Goal: Information Seeking & Learning: Learn about a topic

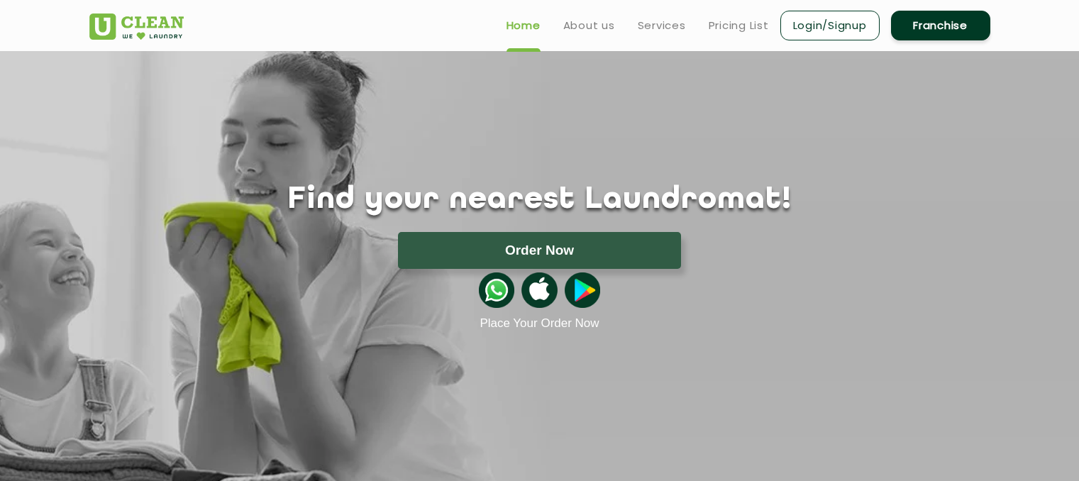
scroll to position [165, 0]
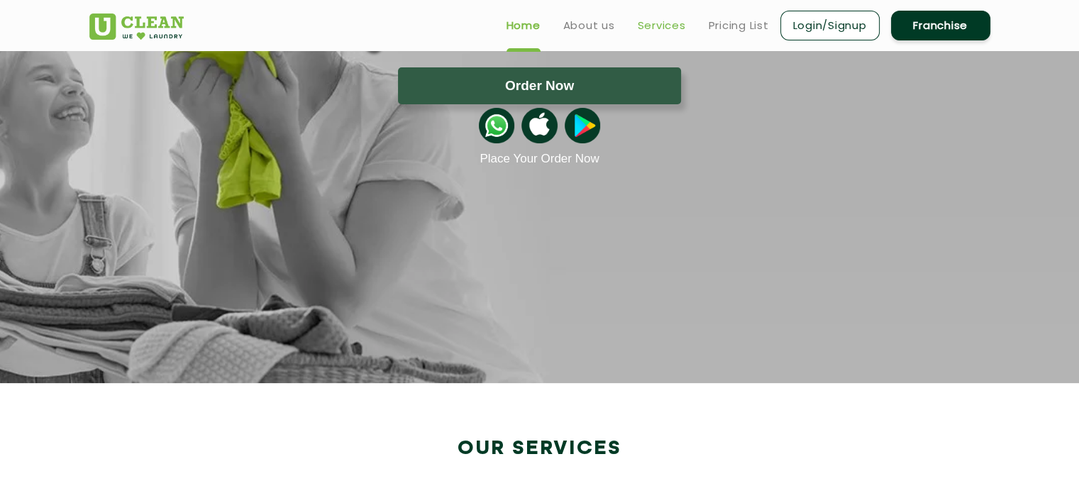
click at [644, 24] on link "Services" at bounding box center [662, 25] width 48 height 17
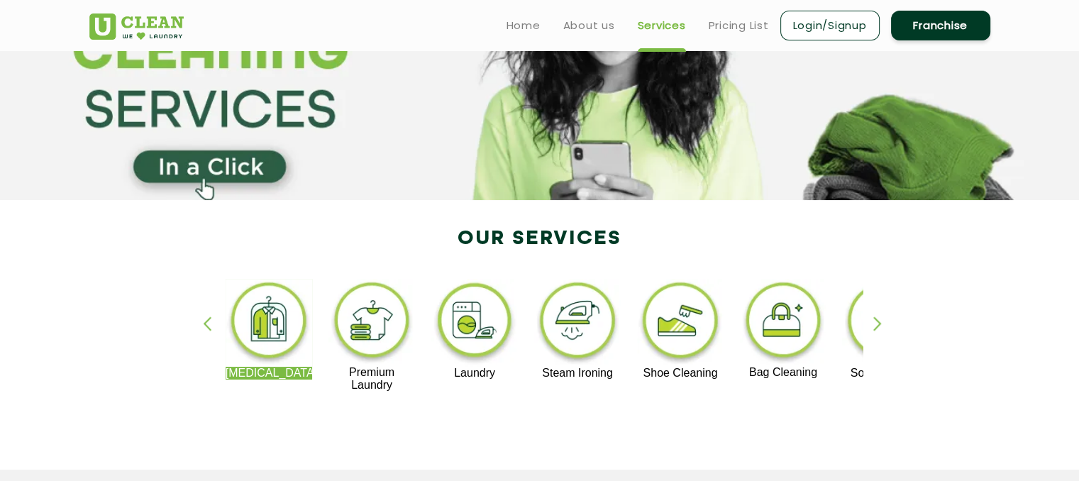
scroll to position [128, 0]
click at [876, 318] on div "button" at bounding box center [883, 335] width 21 height 39
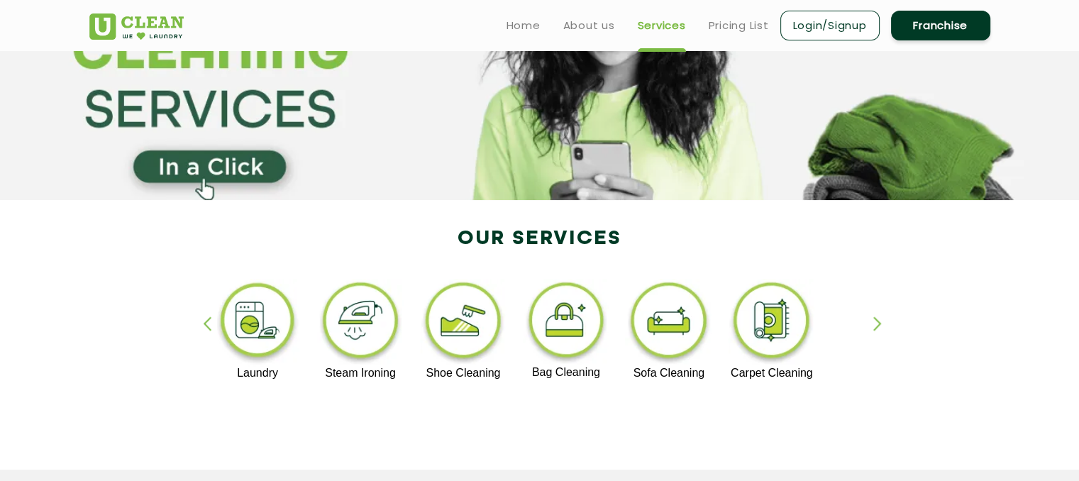
click at [206, 326] on div "button" at bounding box center [213, 335] width 21 height 39
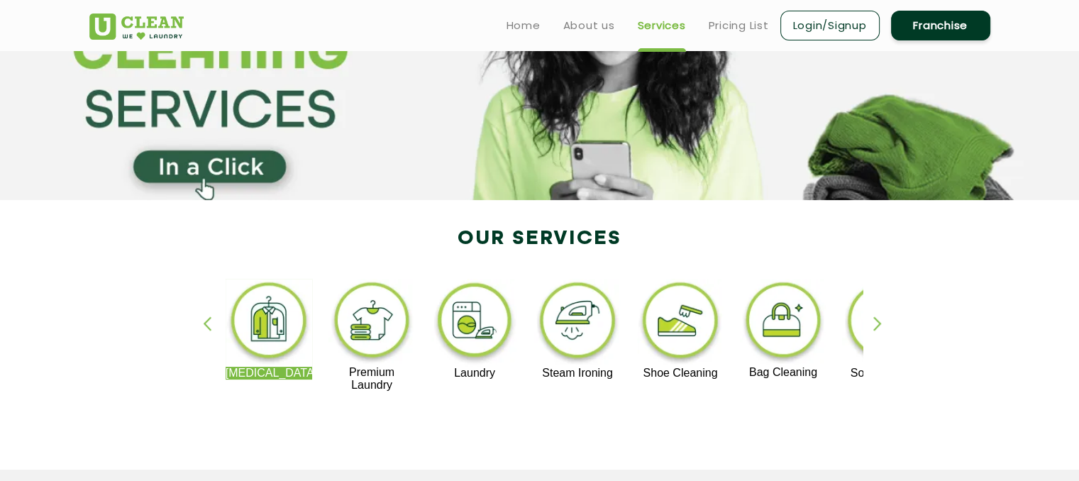
click at [206, 326] on div "button" at bounding box center [213, 335] width 21 height 39
click at [265, 331] on img at bounding box center [269, 323] width 87 height 88
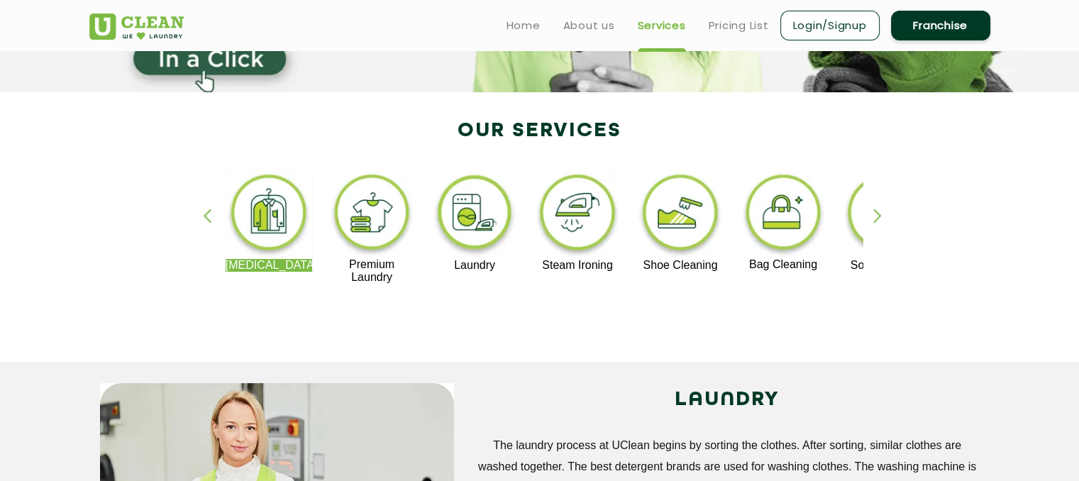
scroll to position [235, 0]
click at [881, 211] on div "button" at bounding box center [883, 228] width 21 height 39
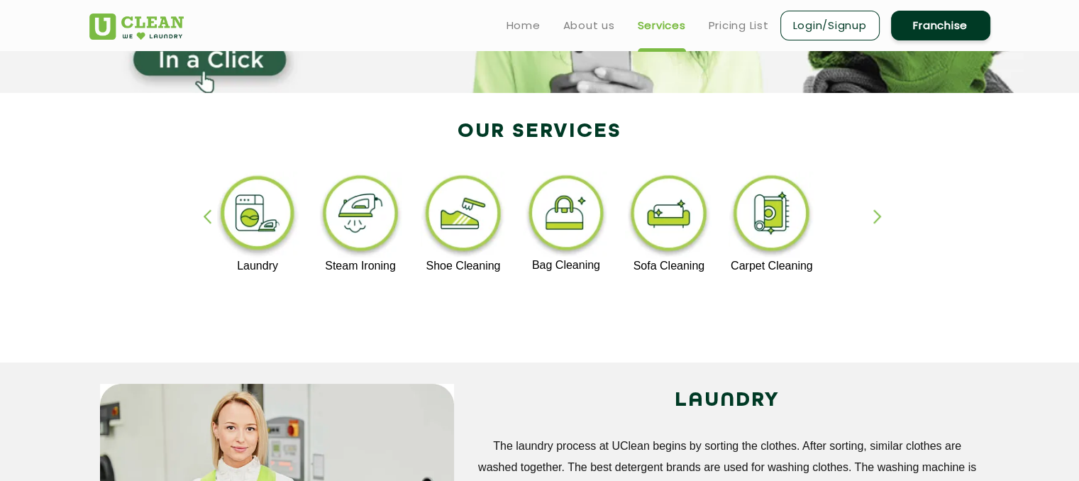
click at [881, 211] on div "button" at bounding box center [883, 228] width 21 height 39
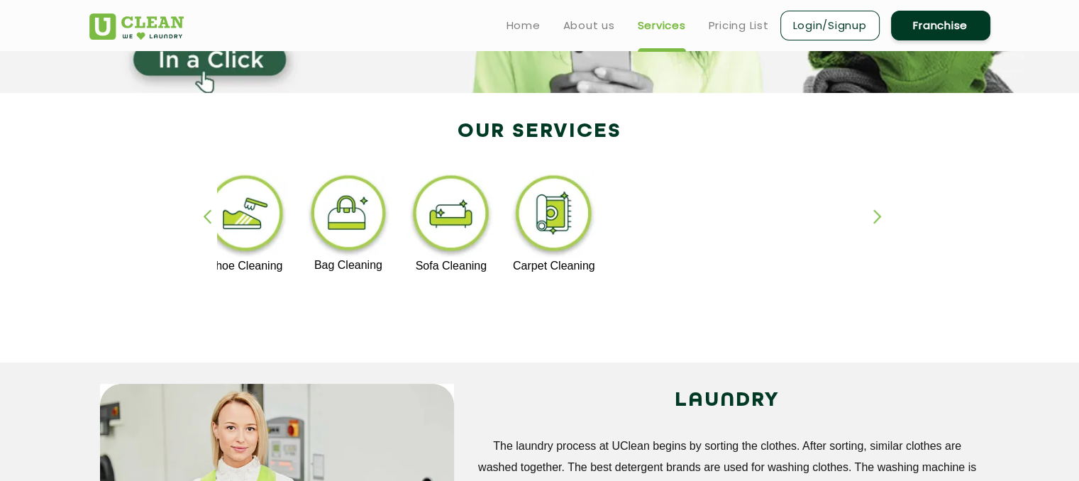
click at [881, 211] on div "button" at bounding box center [883, 228] width 21 height 39
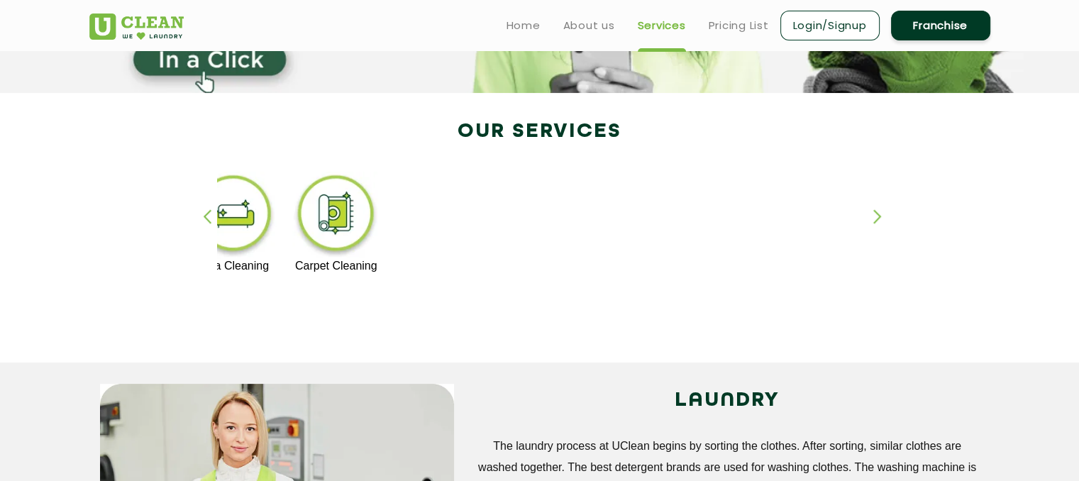
click at [881, 211] on div "button" at bounding box center [883, 228] width 21 height 39
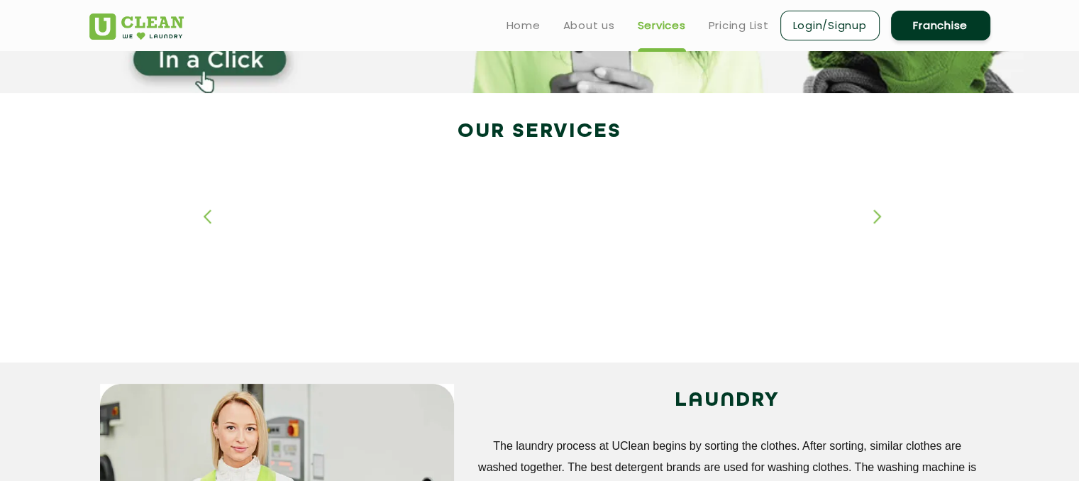
click at [881, 211] on div "button" at bounding box center [883, 228] width 21 height 39
click at [207, 215] on div "button" at bounding box center [213, 228] width 21 height 39
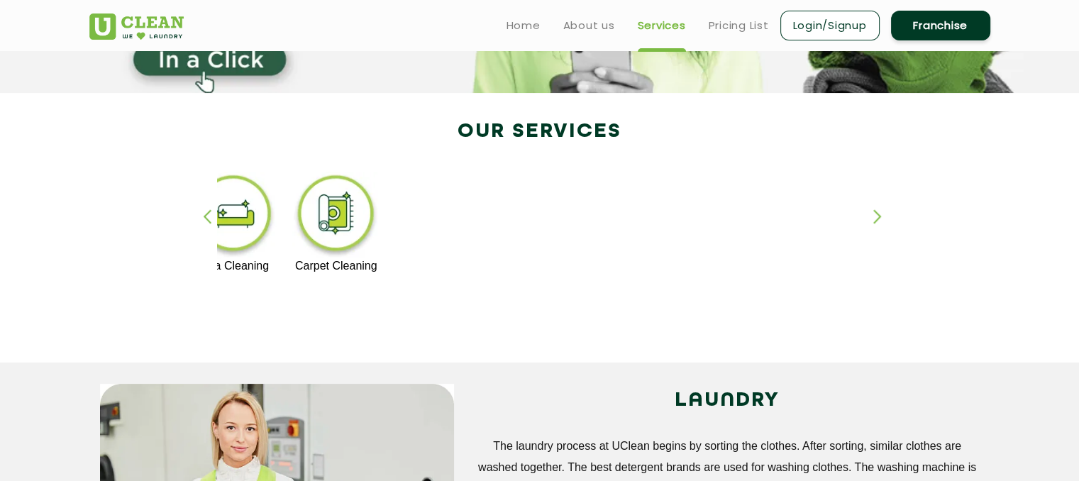
click at [207, 215] on div "button" at bounding box center [213, 228] width 21 height 39
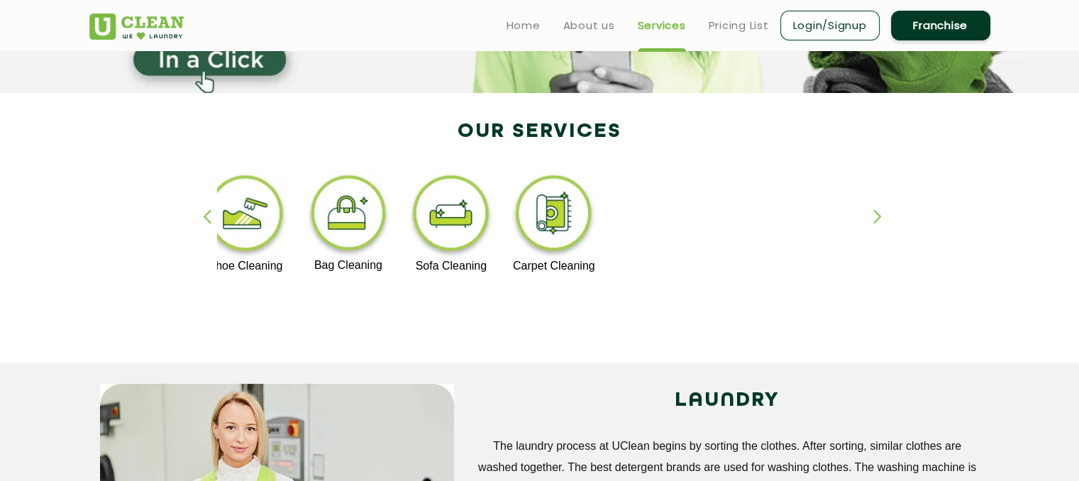
click at [207, 215] on div "button" at bounding box center [213, 228] width 21 height 39
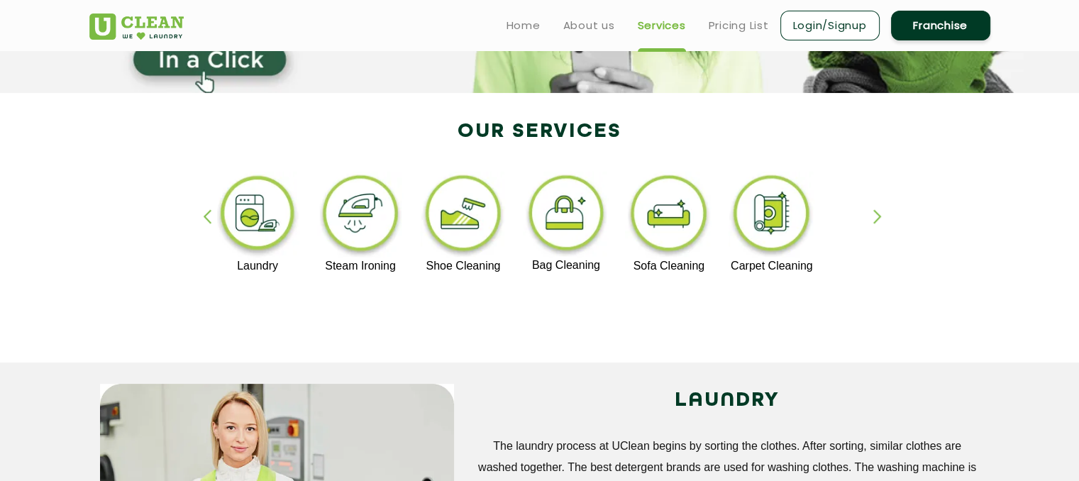
click at [207, 215] on div "button" at bounding box center [213, 228] width 21 height 39
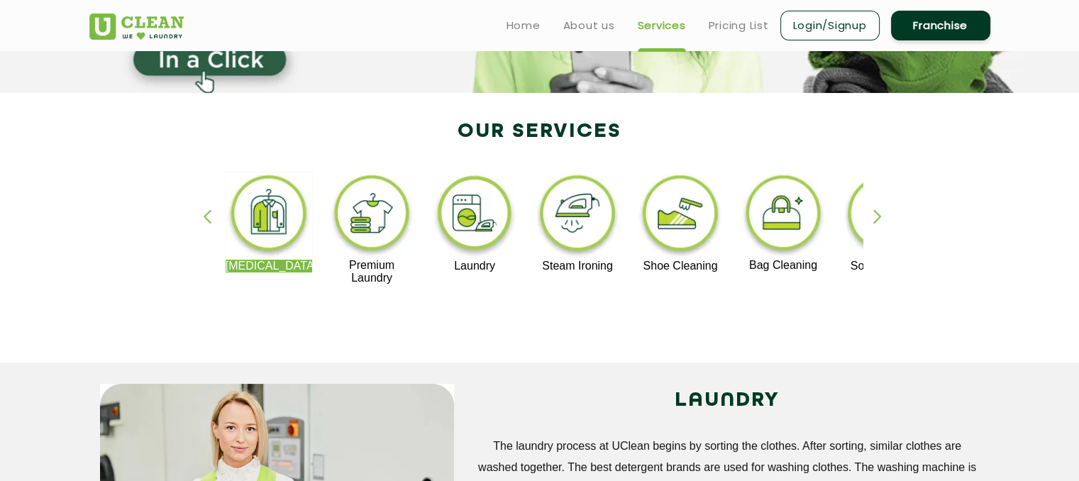
click at [360, 324] on div "[MEDICAL_DATA] Premium Laundry Laundry Steam Ironing Shoe Cleaning Bag Cleaning…" at bounding box center [540, 234] width 922 height 255
click at [213, 228] on div "button" at bounding box center [213, 228] width 21 height 39
click at [870, 209] on div "[MEDICAL_DATA] Premium Laundry Laundry Steam Ironing Shoe Cleaning Bag Cleaning…" at bounding box center [540, 234] width 922 height 255
click at [872, 213] on div "[MEDICAL_DATA] Premium Laundry Laundry Steam Ironing Shoe Cleaning Bag Cleaning…" at bounding box center [540, 234] width 922 height 255
click at [874, 218] on div "button" at bounding box center [883, 228] width 21 height 39
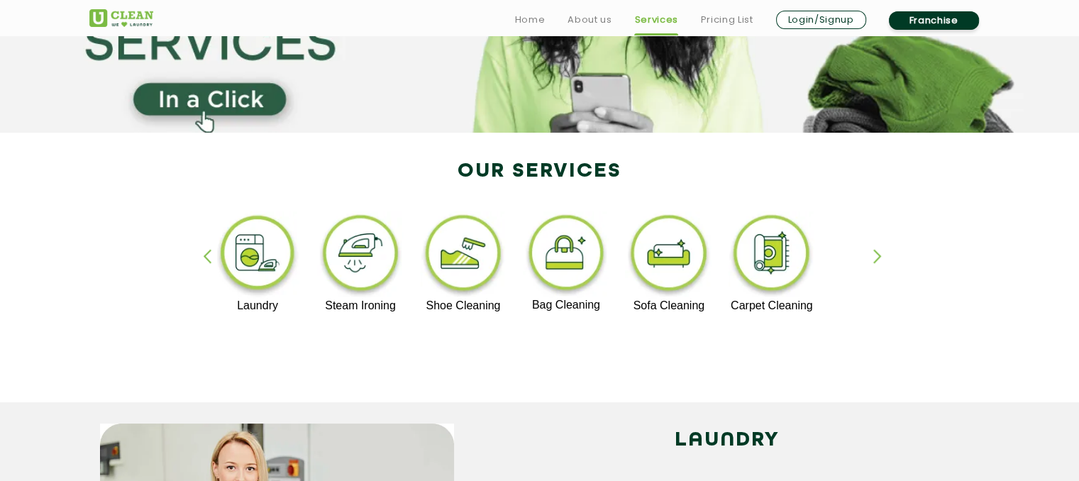
scroll to position [196, 0]
click at [874, 255] on div "button" at bounding box center [883, 267] width 21 height 39
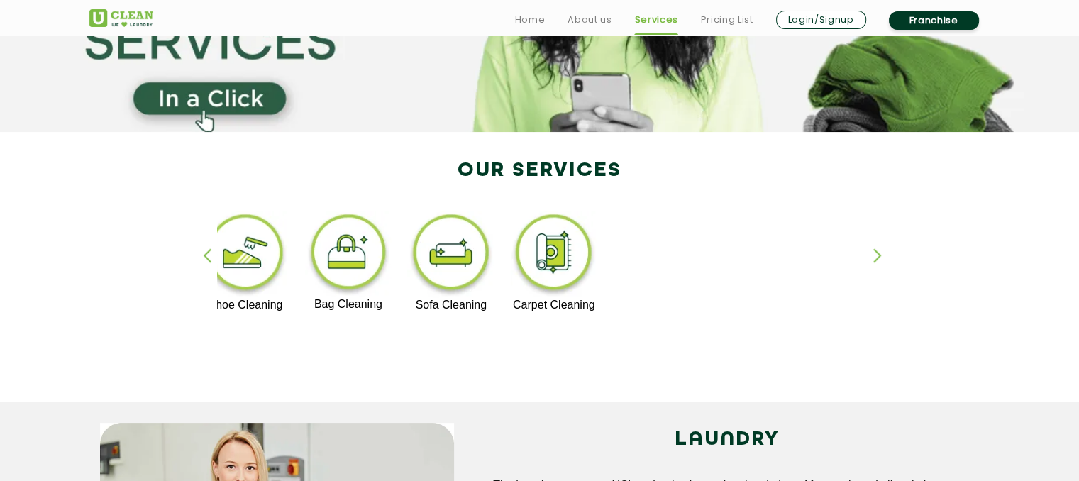
click at [210, 257] on div "button" at bounding box center [213, 267] width 21 height 39
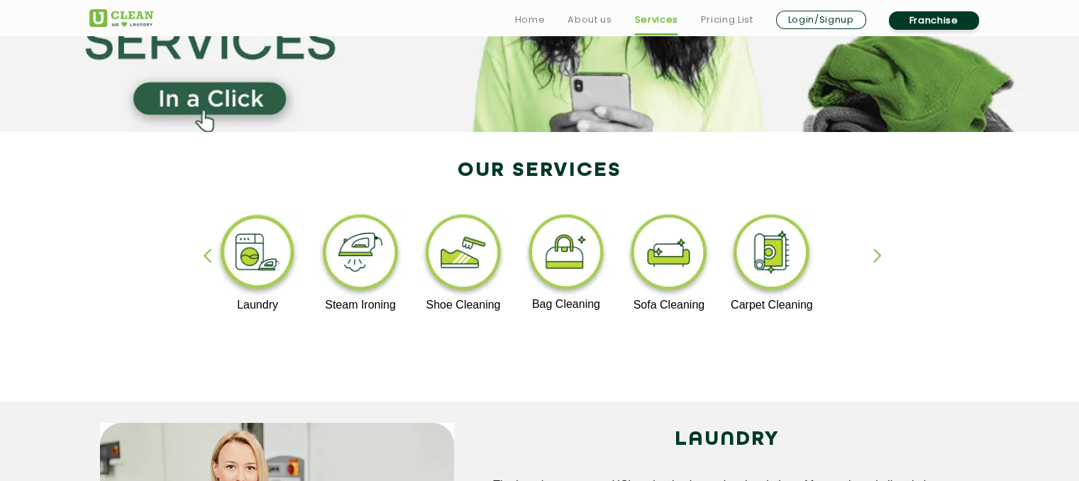
click at [210, 257] on div "button" at bounding box center [213, 267] width 21 height 39
